Goal: Contribute content: Add original content to the website for others to see

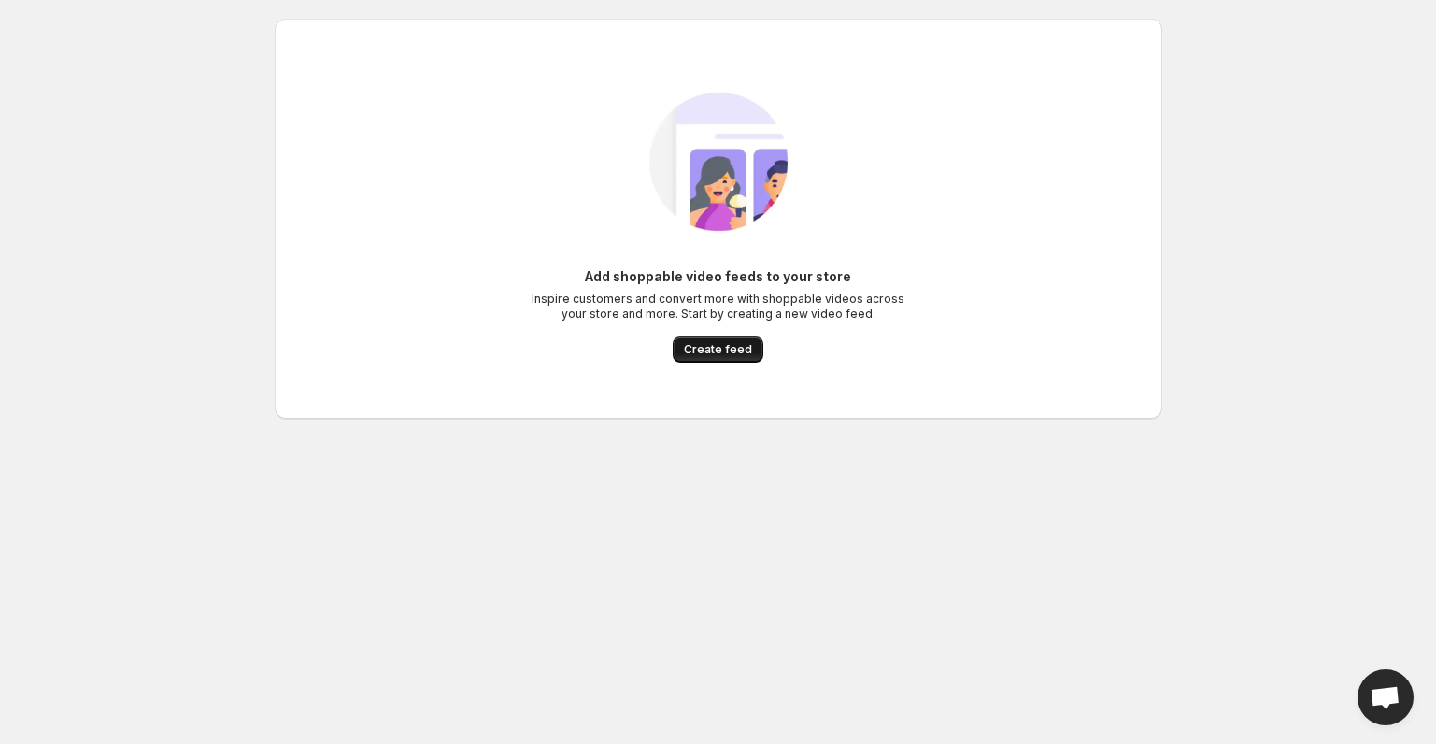
click at [695, 349] on span "Create feed" at bounding box center [718, 349] width 68 height 15
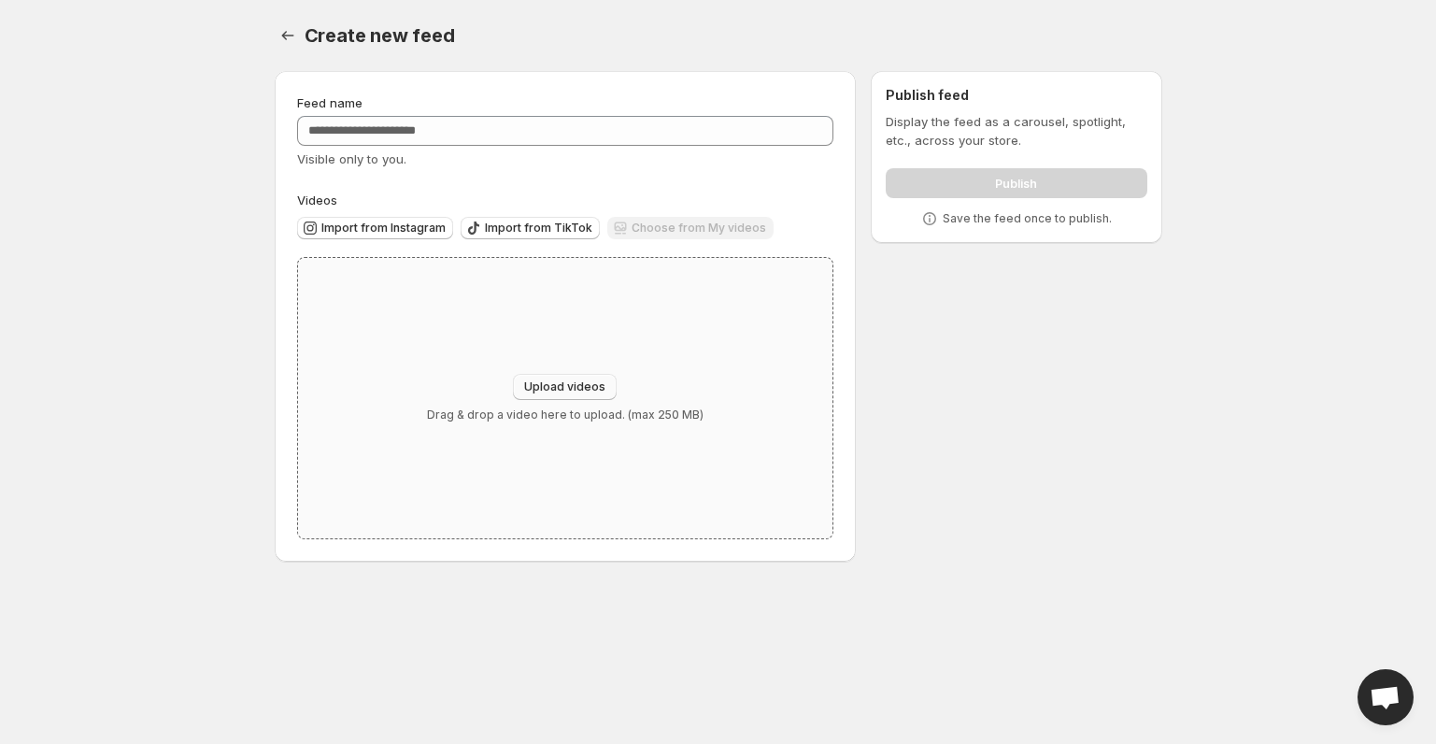
click at [568, 380] on span "Upload videos" at bounding box center [564, 386] width 81 height 15
click at [404, 221] on span "Import from Instagram" at bounding box center [383, 227] width 124 height 15
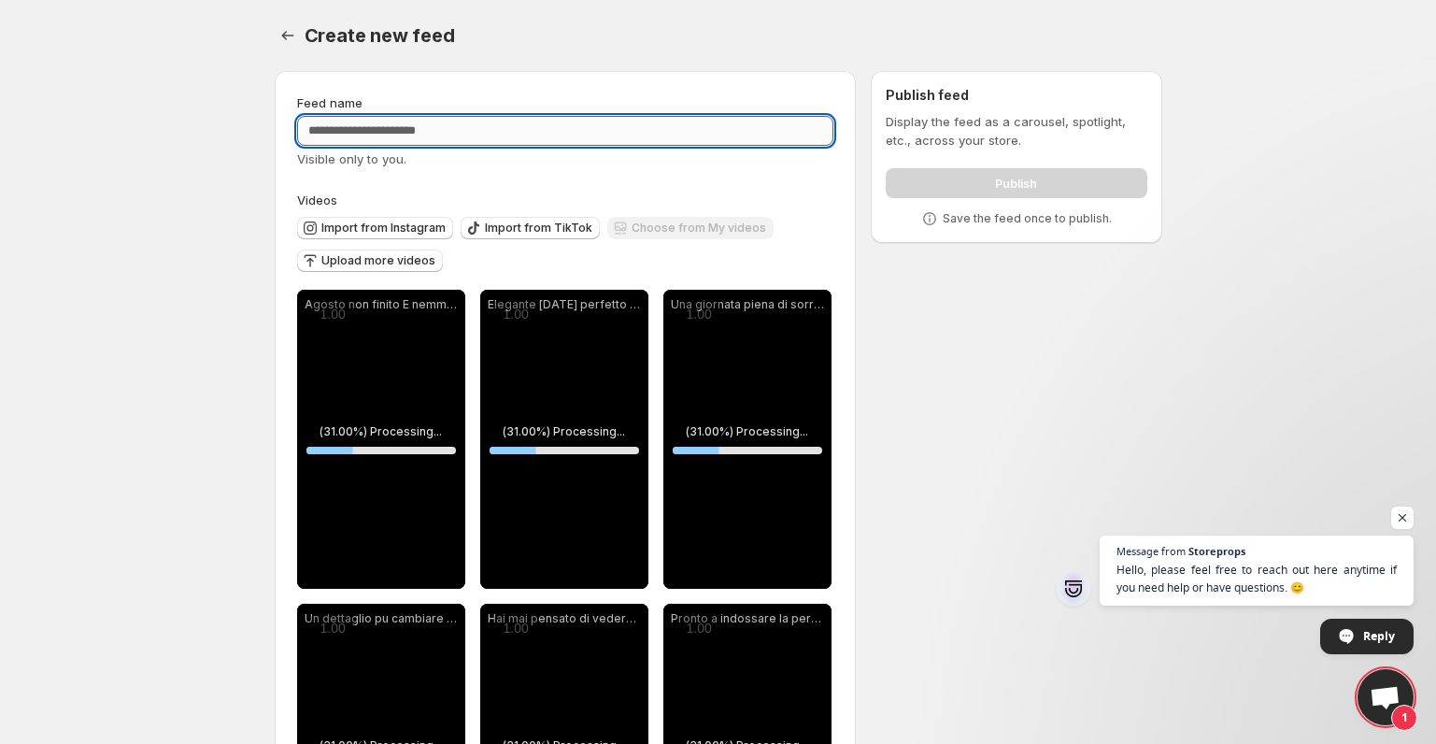
click at [393, 127] on input "Feed name" at bounding box center [565, 131] width 537 height 30
type input "********"
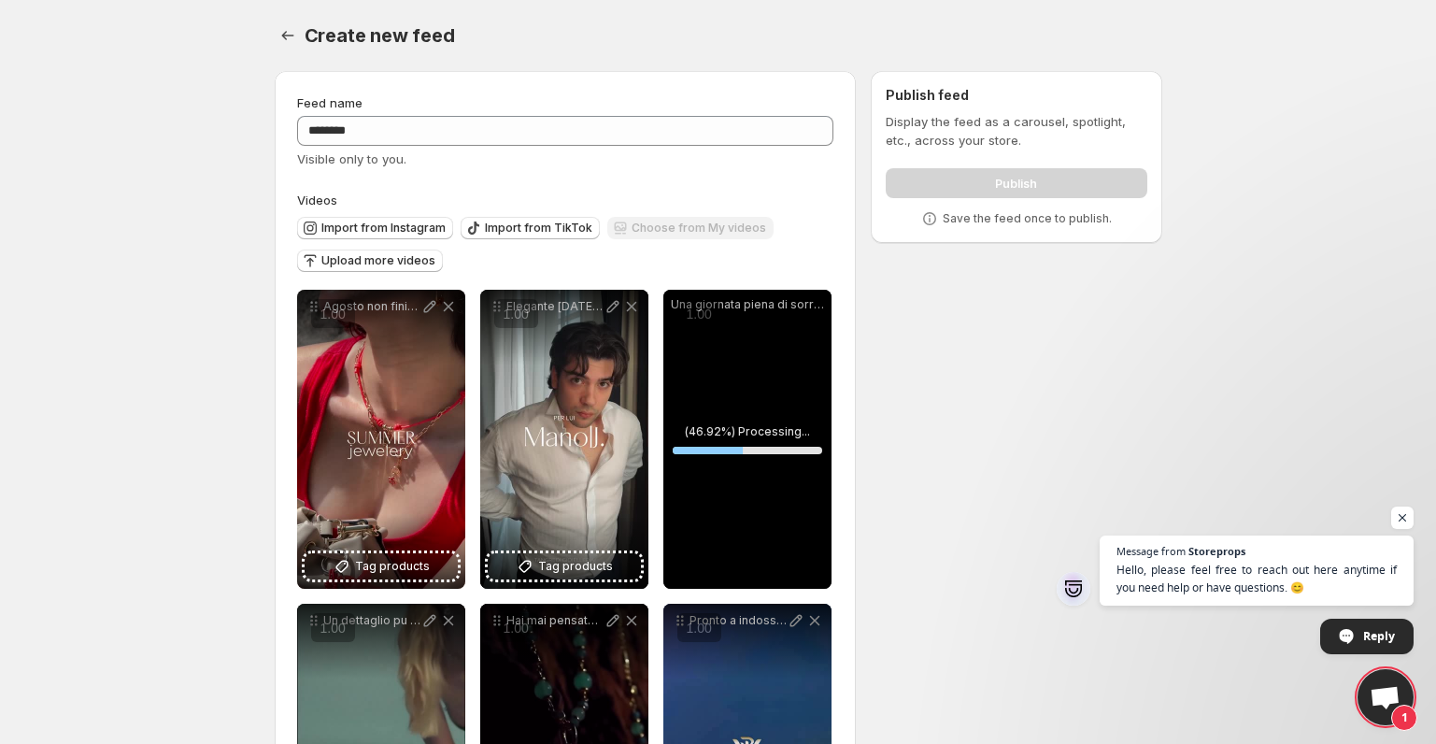
click at [210, 145] on body "**********" at bounding box center [718, 372] width 1436 height 744
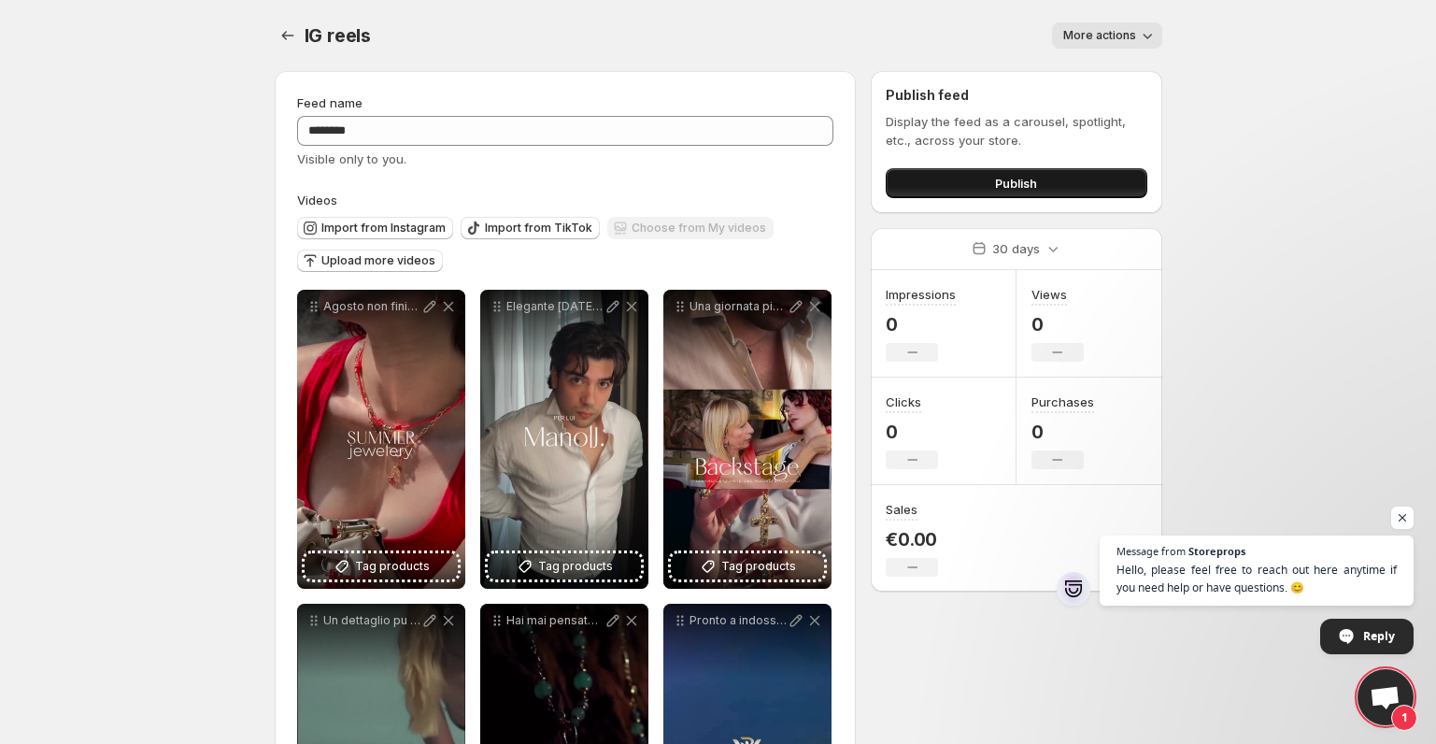
click at [971, 183] on button "Publish" at bounding box center [1016, 183] width 261 height 30
click at [946, 191] on button "Publish" at bounding box center [1016, 183] width 261 height 30
click at [299, 29] on button "Settings" at bounding box center [288, 35] width 26 height 26
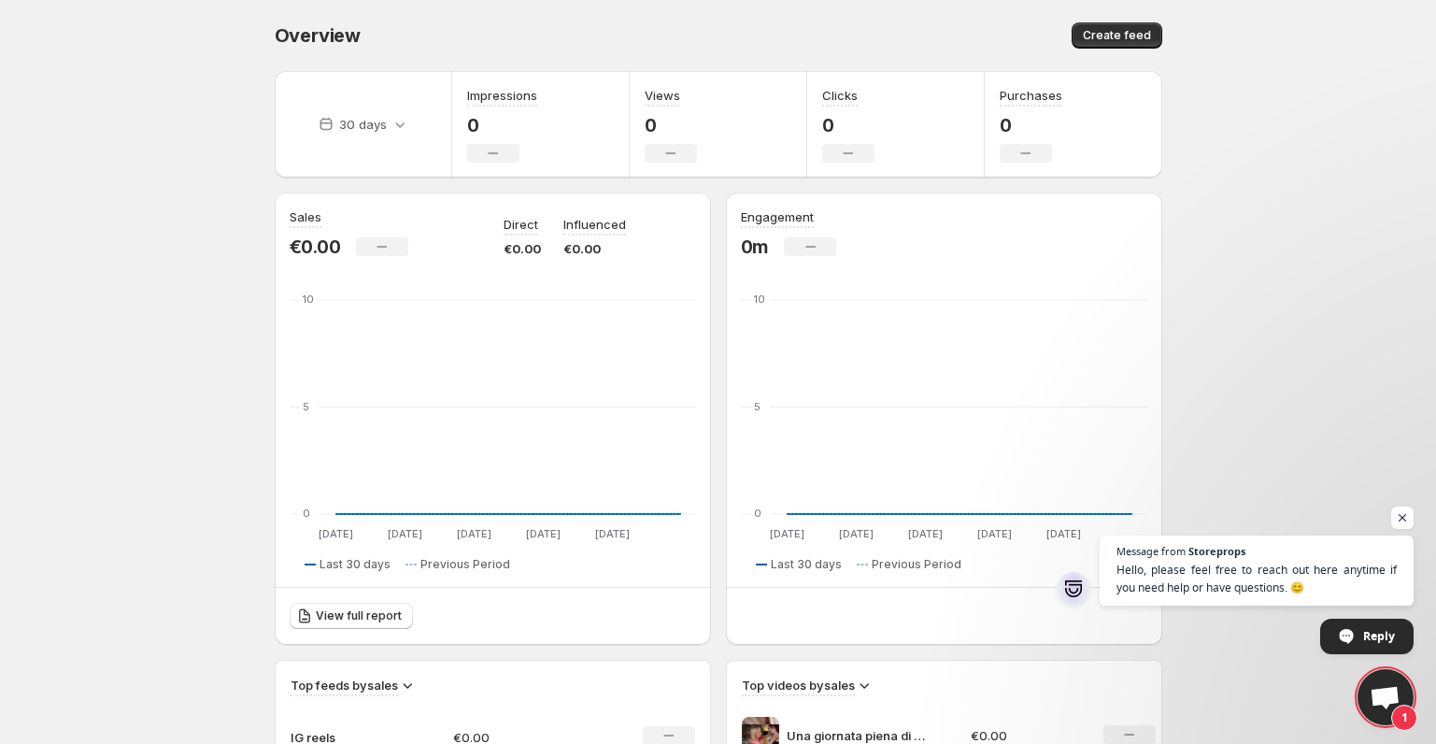
click at [1087, 21] on div "Overview. This page is ready Overview Create feed" at bounding box center [718, 35] width 887 height 71
click at [1088, 31] on span "Create feed" at bounding box center [1117, 35] width 68 height 15
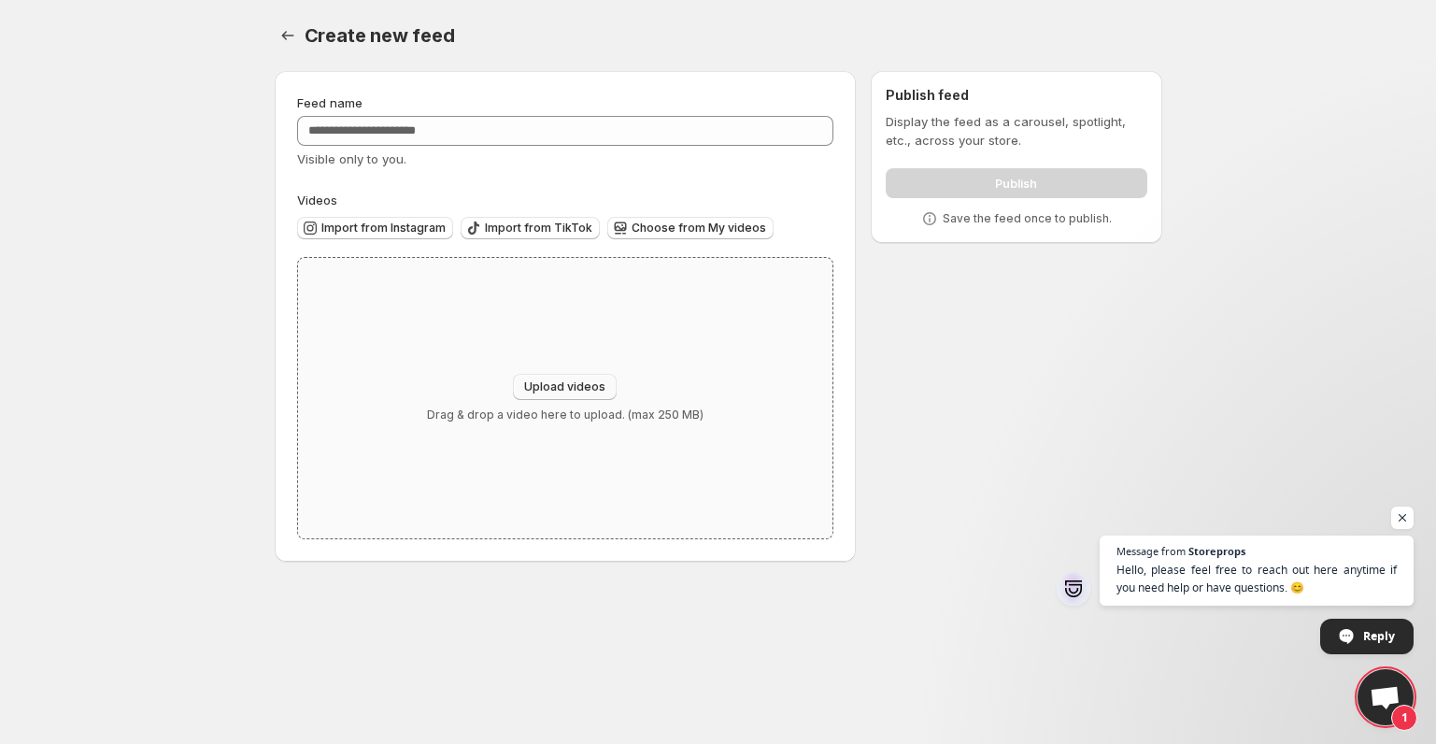
click at [538, 379] on button "Upload videos" at bounding box center [565, 387] width 104 height 26
type input "**********"
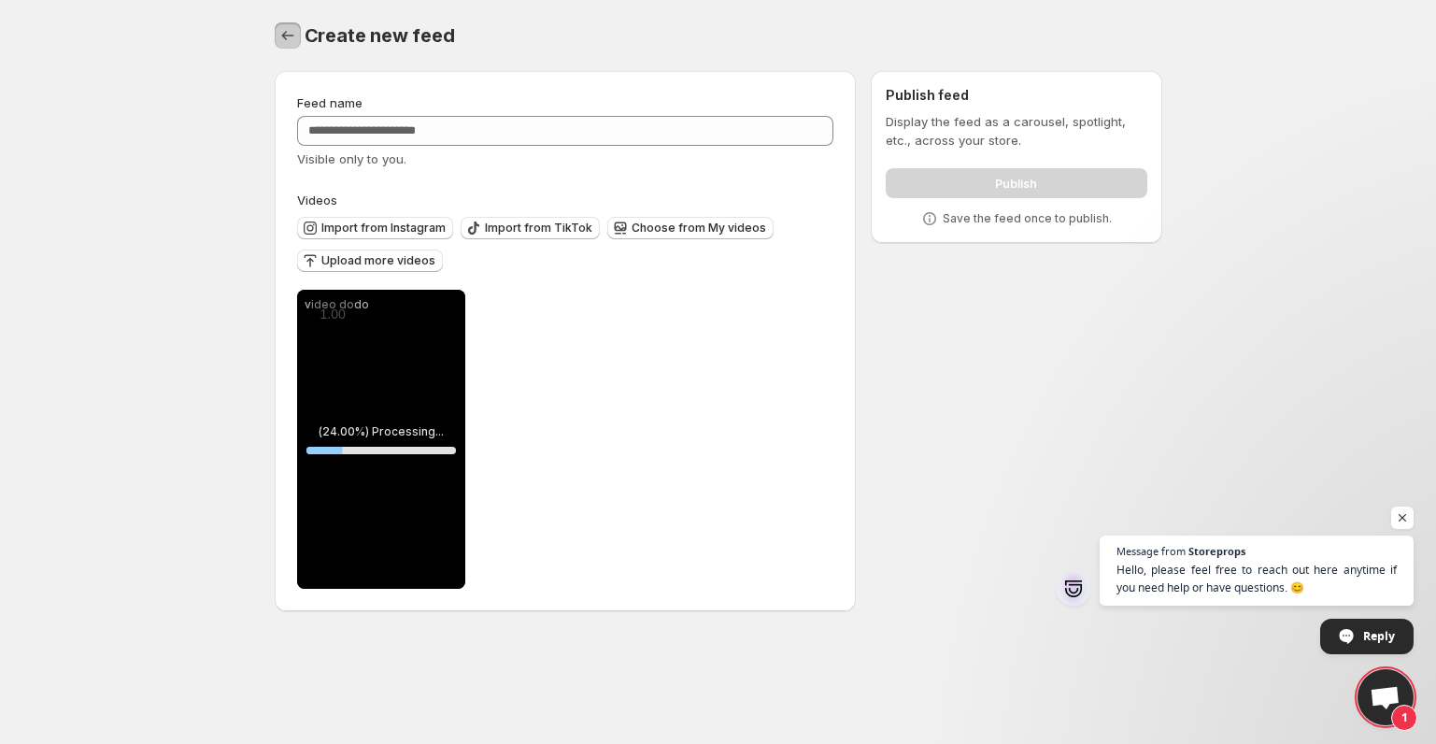
click at [278, 36] on icon "Settings" at bounding box center [287, 35] width 19 height 19
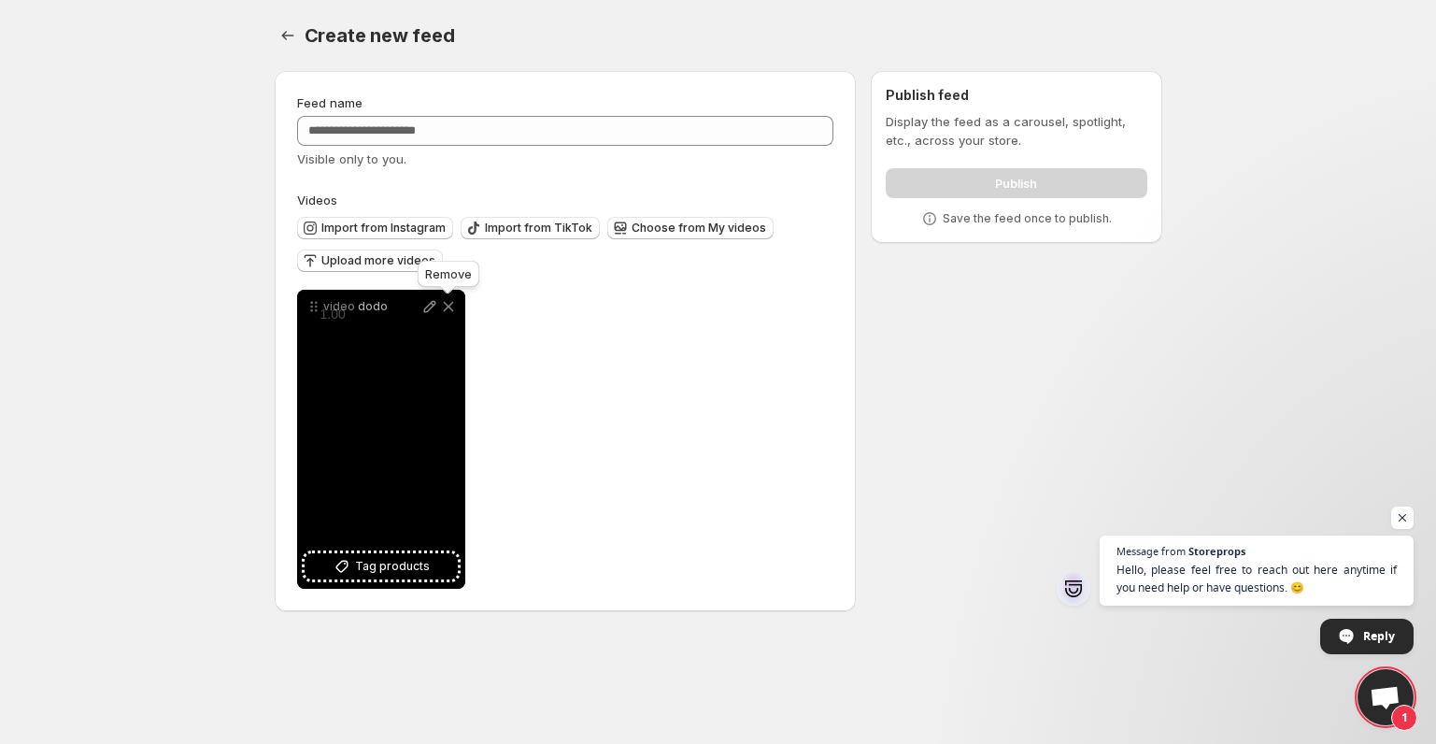
click at [443, 308] on icon at bounding box center [448, 306] width 19 height 19
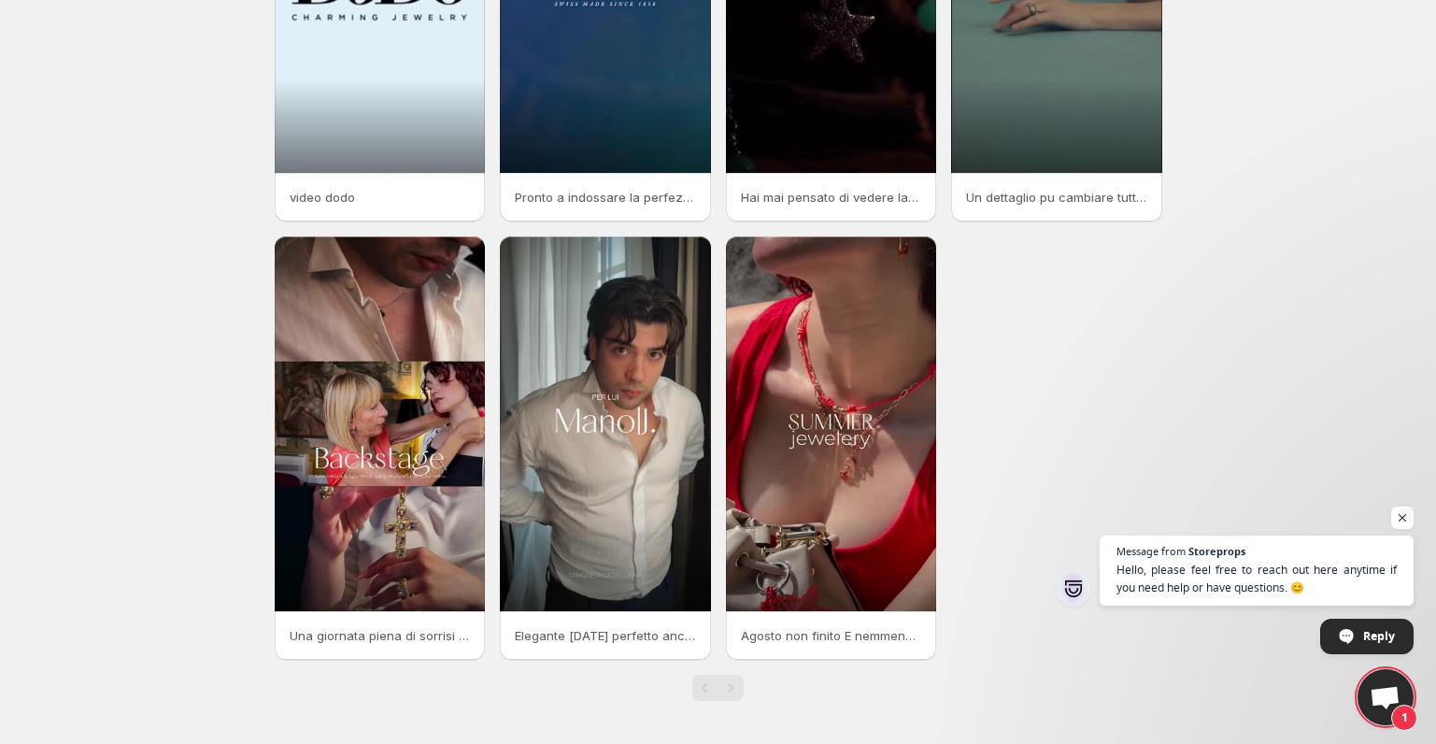
scroll to position [275, 0]
